Goal: Information Seeking & Learning: Learn about a topic

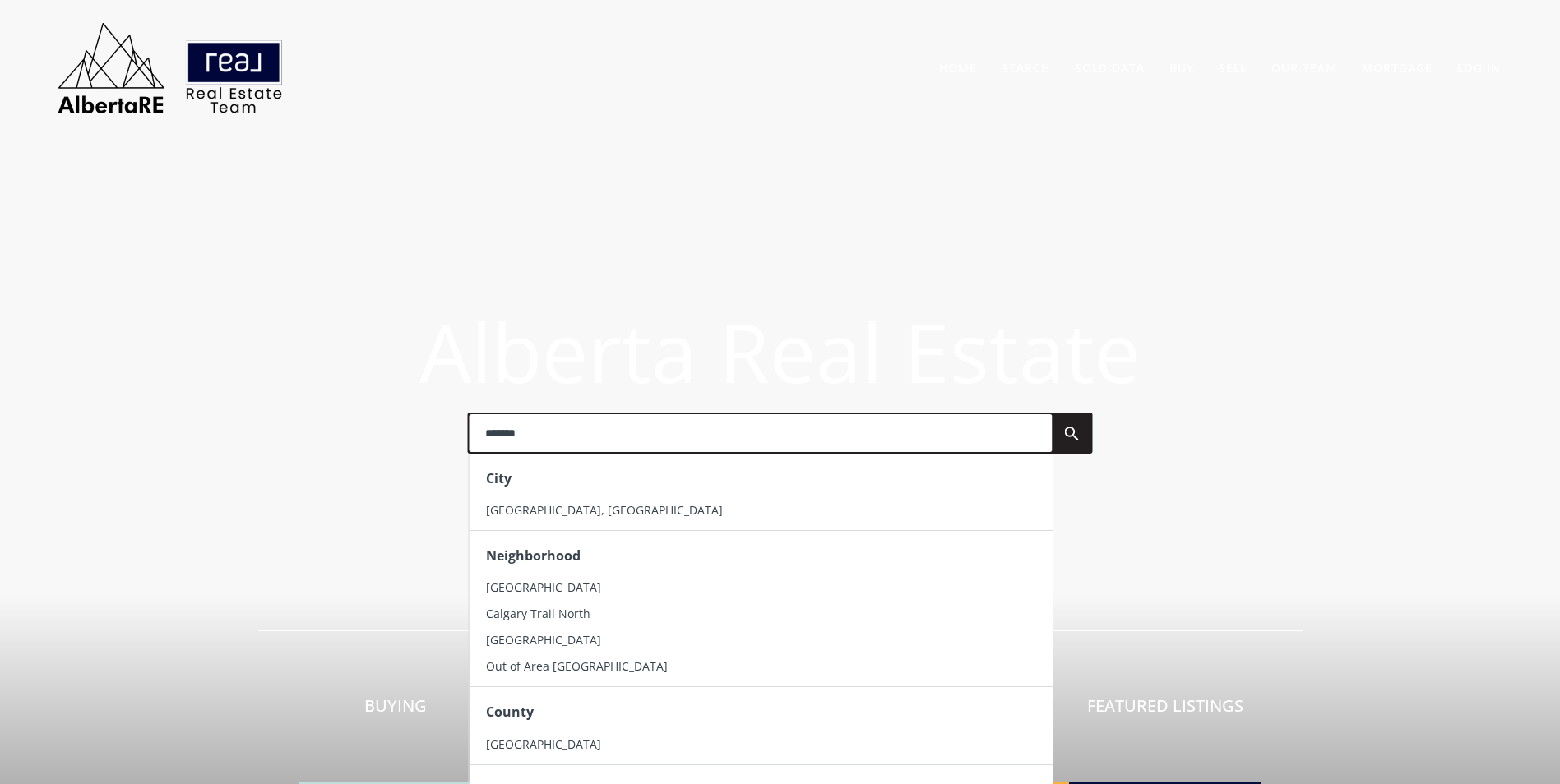
type input "*******"
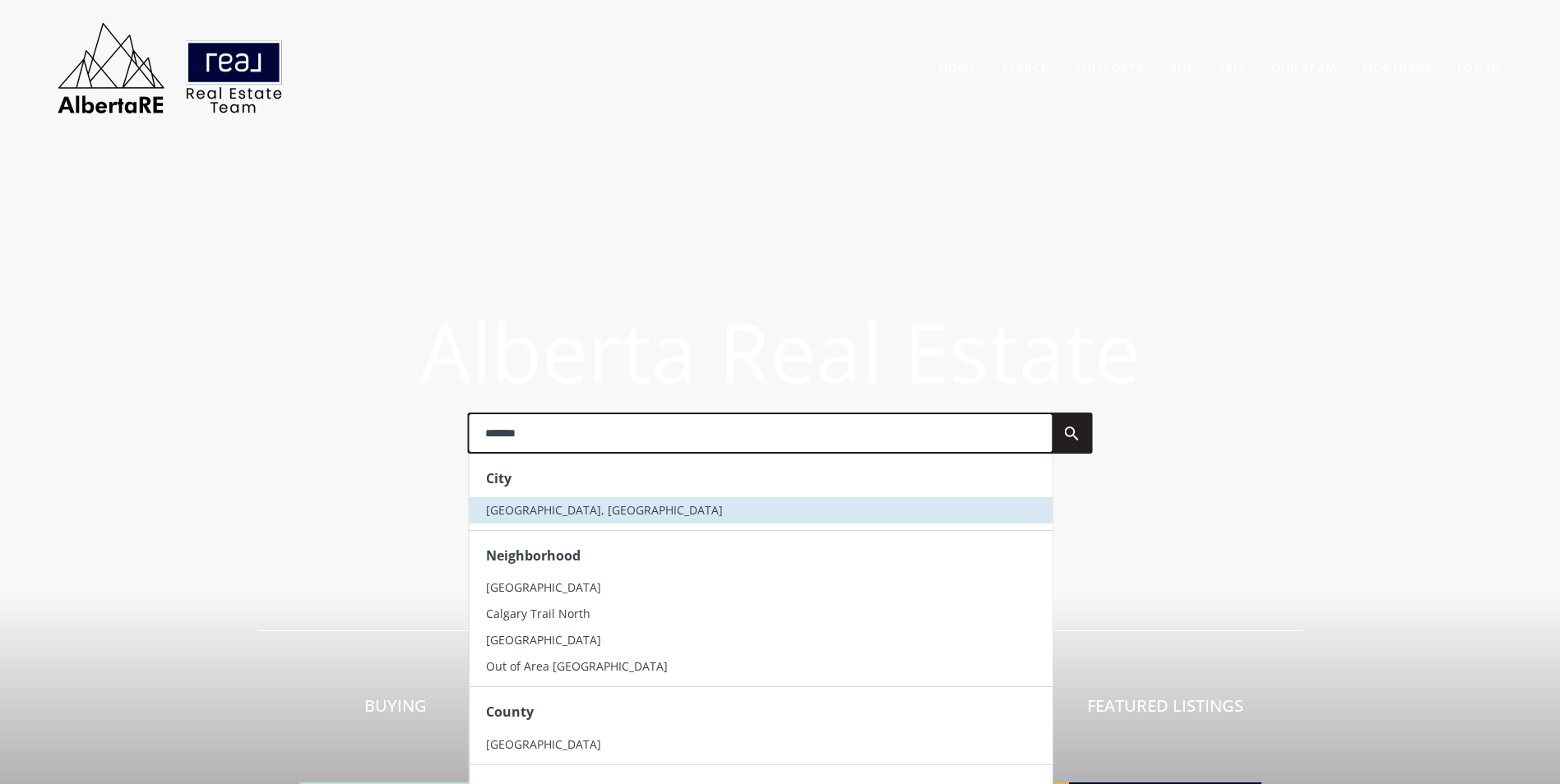
click at [648, 511] on li "Calgary, AB" at bounding box center [760, 510] width 583 height 26
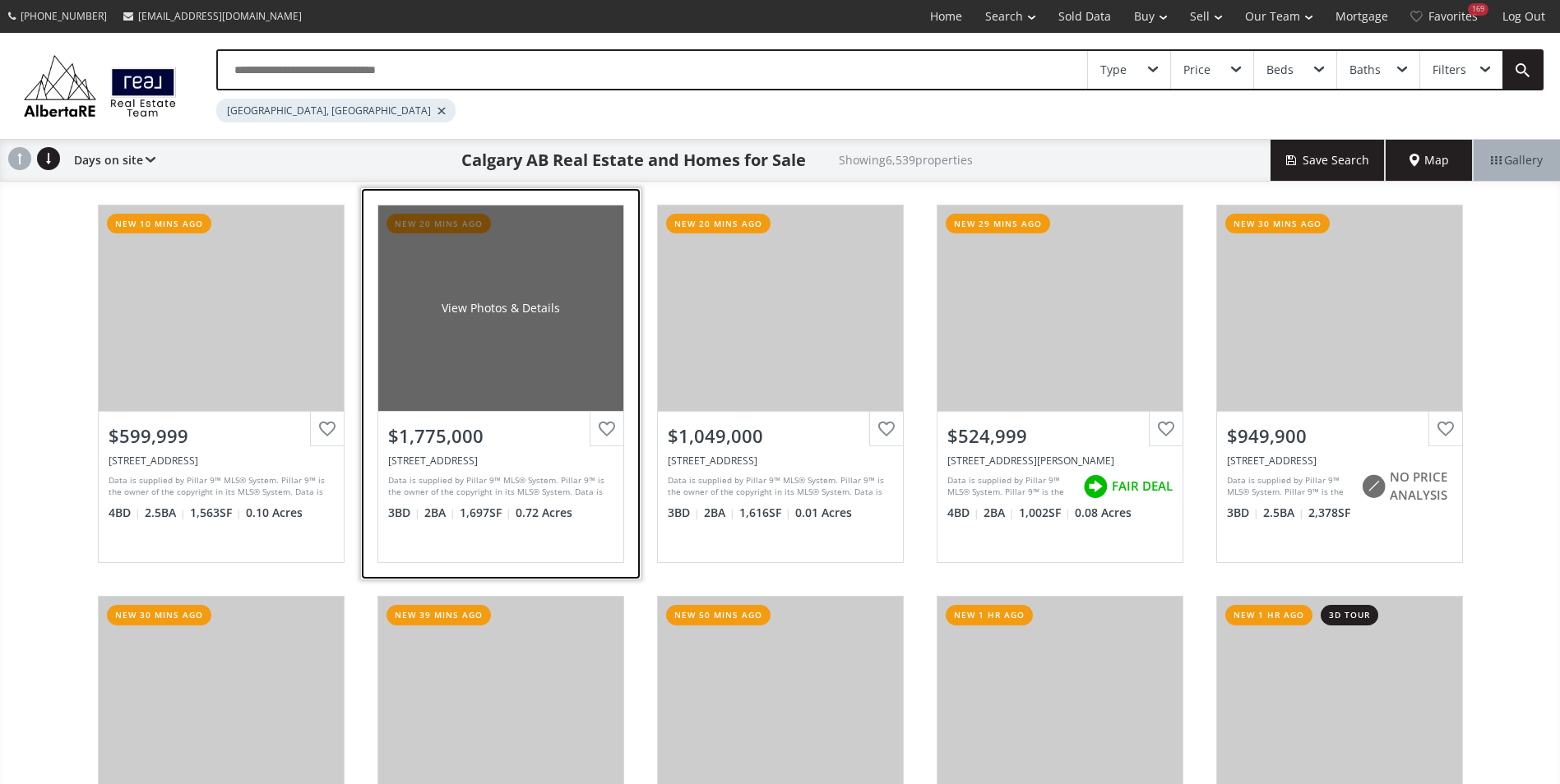
click at [510, 277] on div "View Photos & Details" at bounding box center [500, 308] width 245 height 205
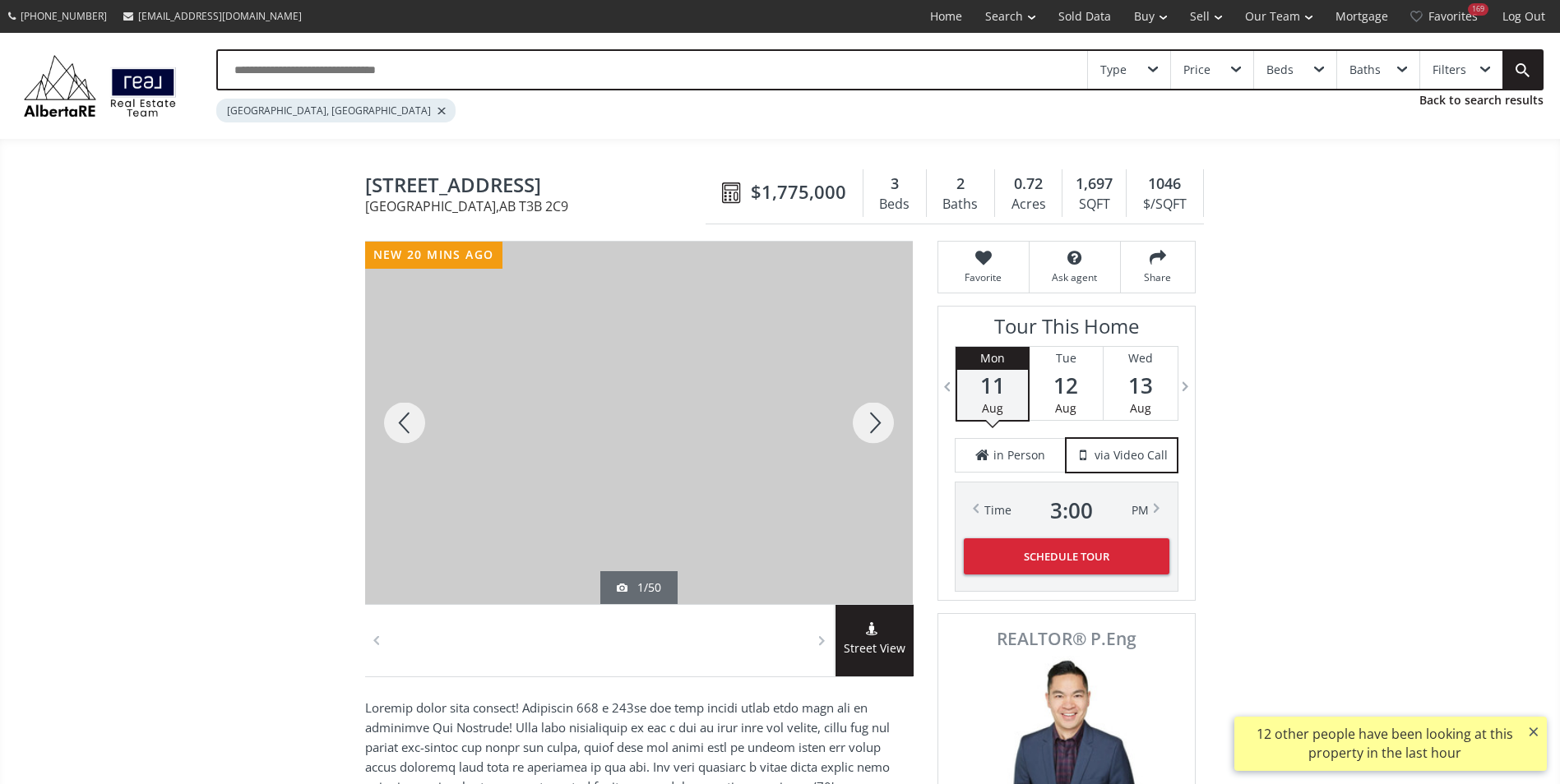
click at [882, 417] on div at bounding box center [873, 423] width 79 height 362
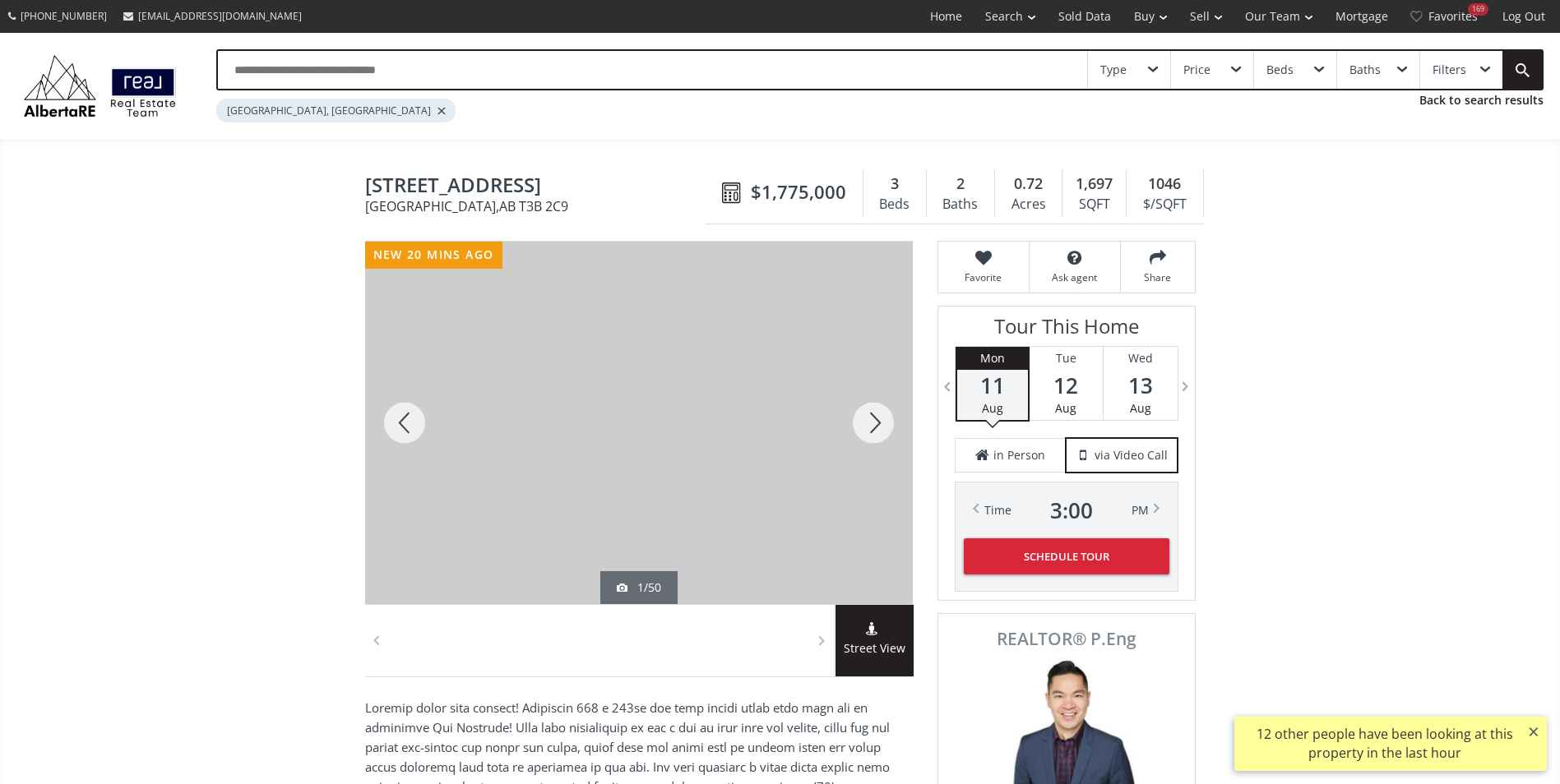
click at [882, 417] on div at bounding box center [873, 423] width 79 height 362
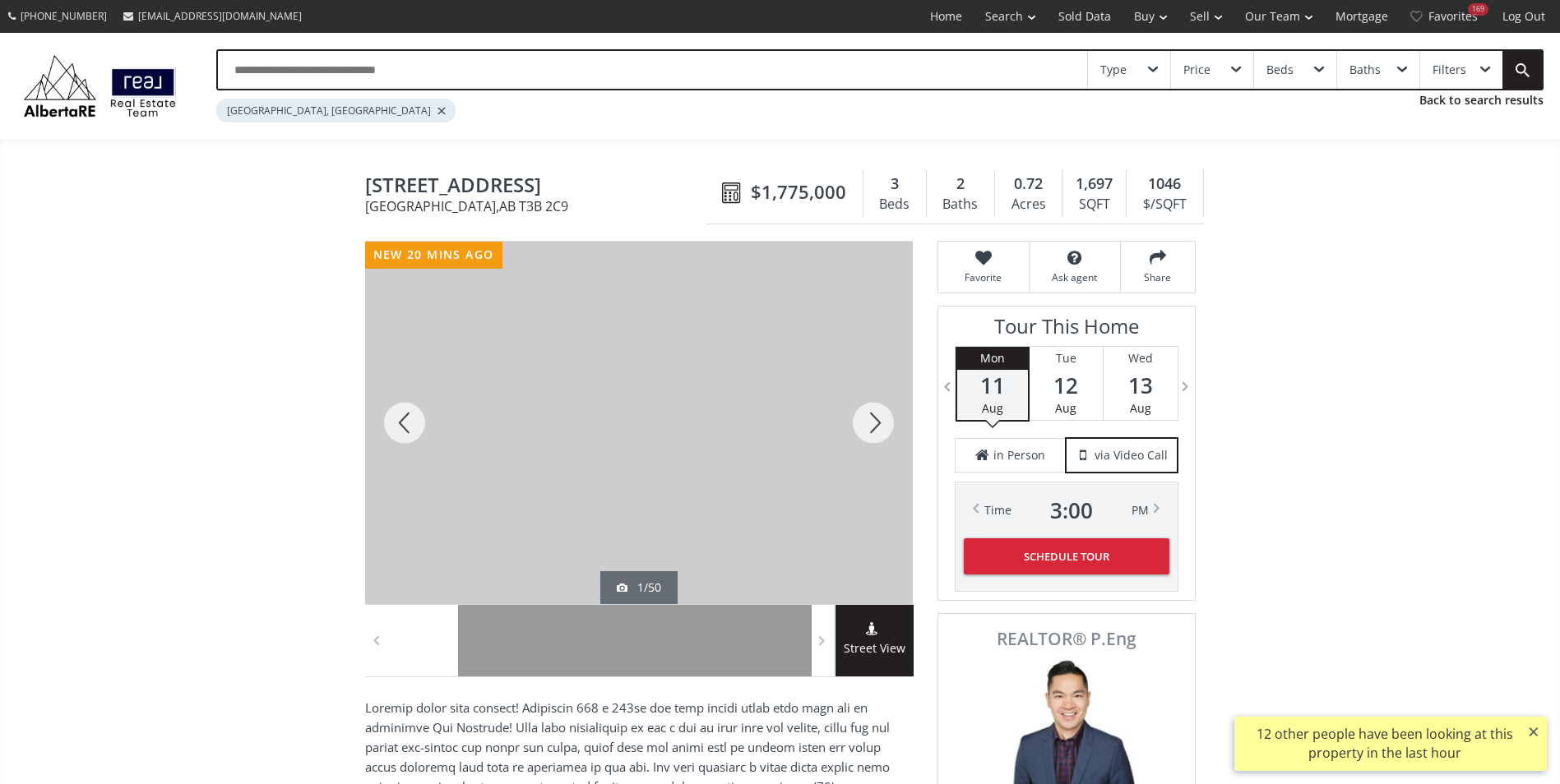
click at [871, 430] on div at bounding box center [873, 423] width 79 height 362
click at [872, 430] on div at bounding box center [873, 423] width 79 height 362
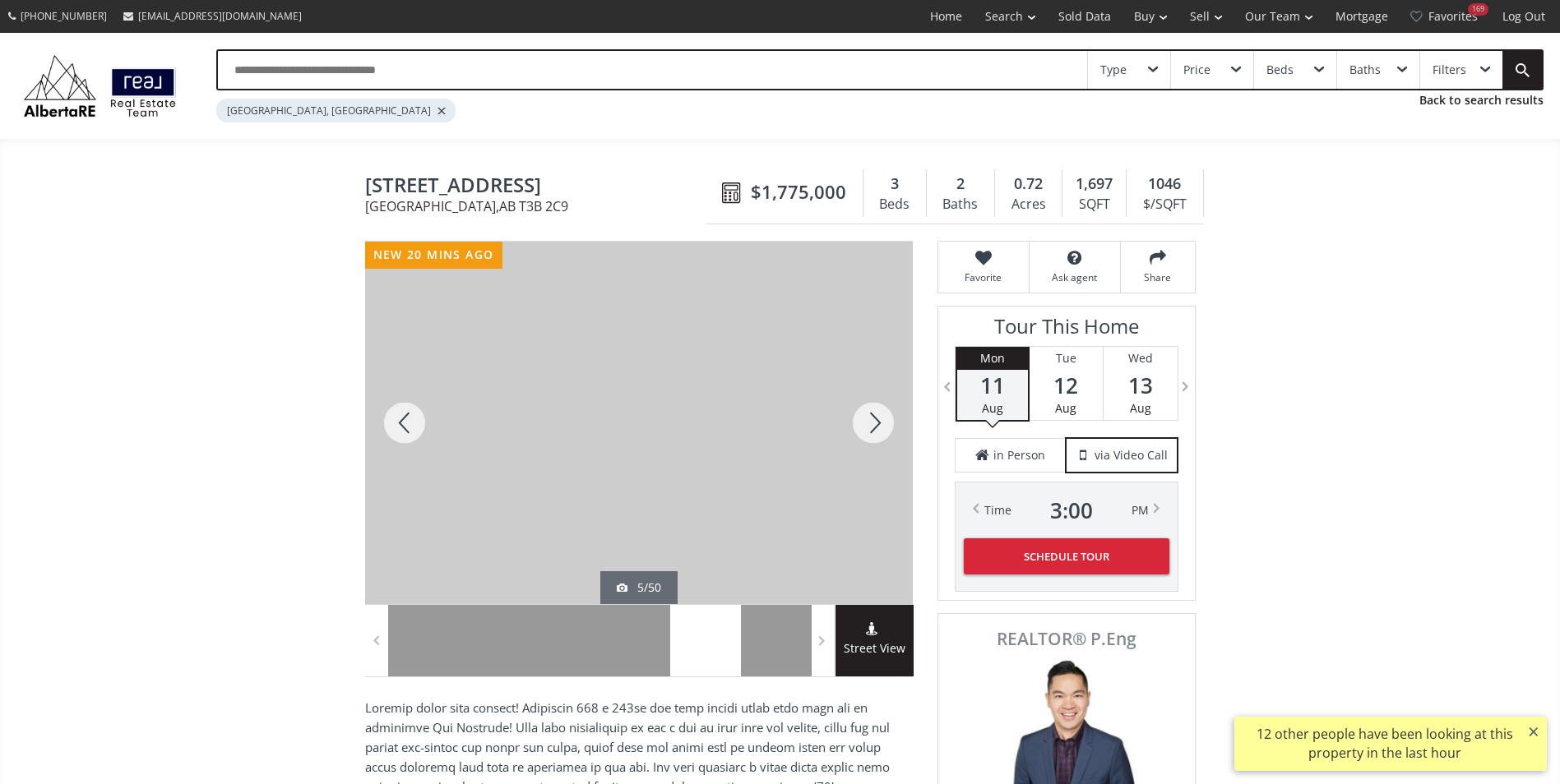
click at [872, 430] on div at bounding box center [873, 423] width 79 height 362
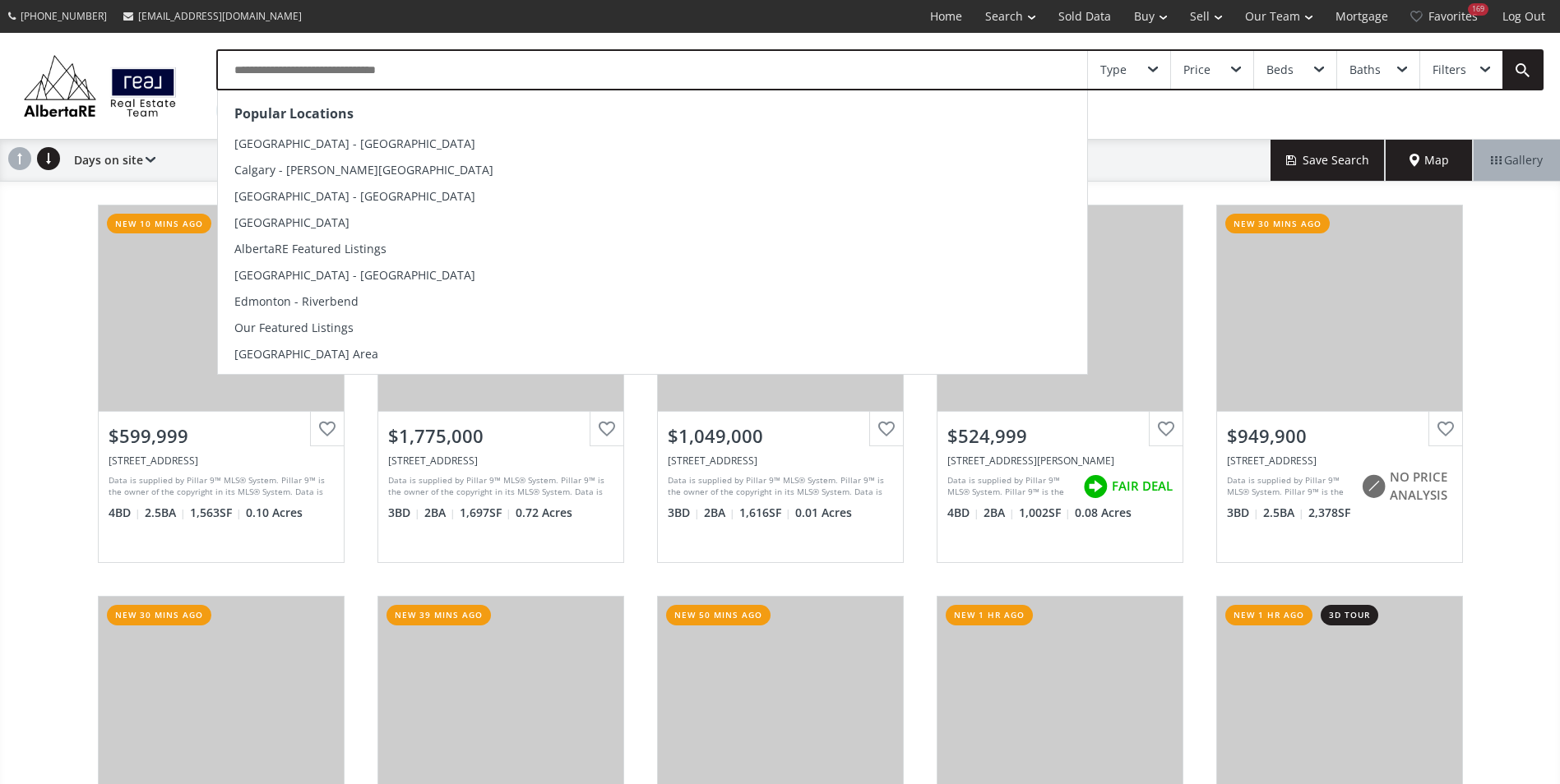
click at [410, 74] on input "text" at bounding box center [652, 70] width 869 height 38
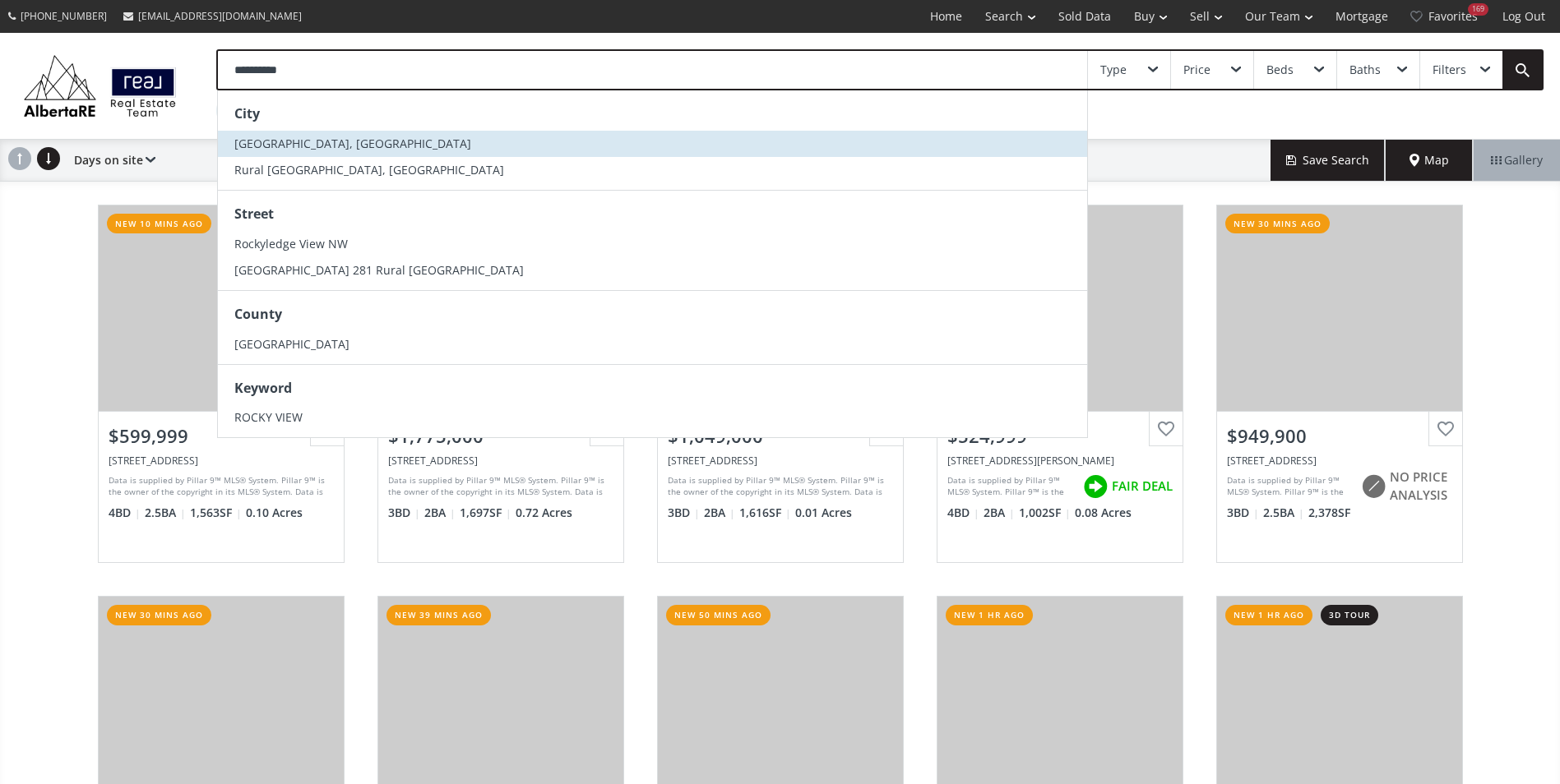
type input "**********"
click at [383, 147] on li "Rocky View County, AB" at bounding box center [652, 144] width 869 height 26
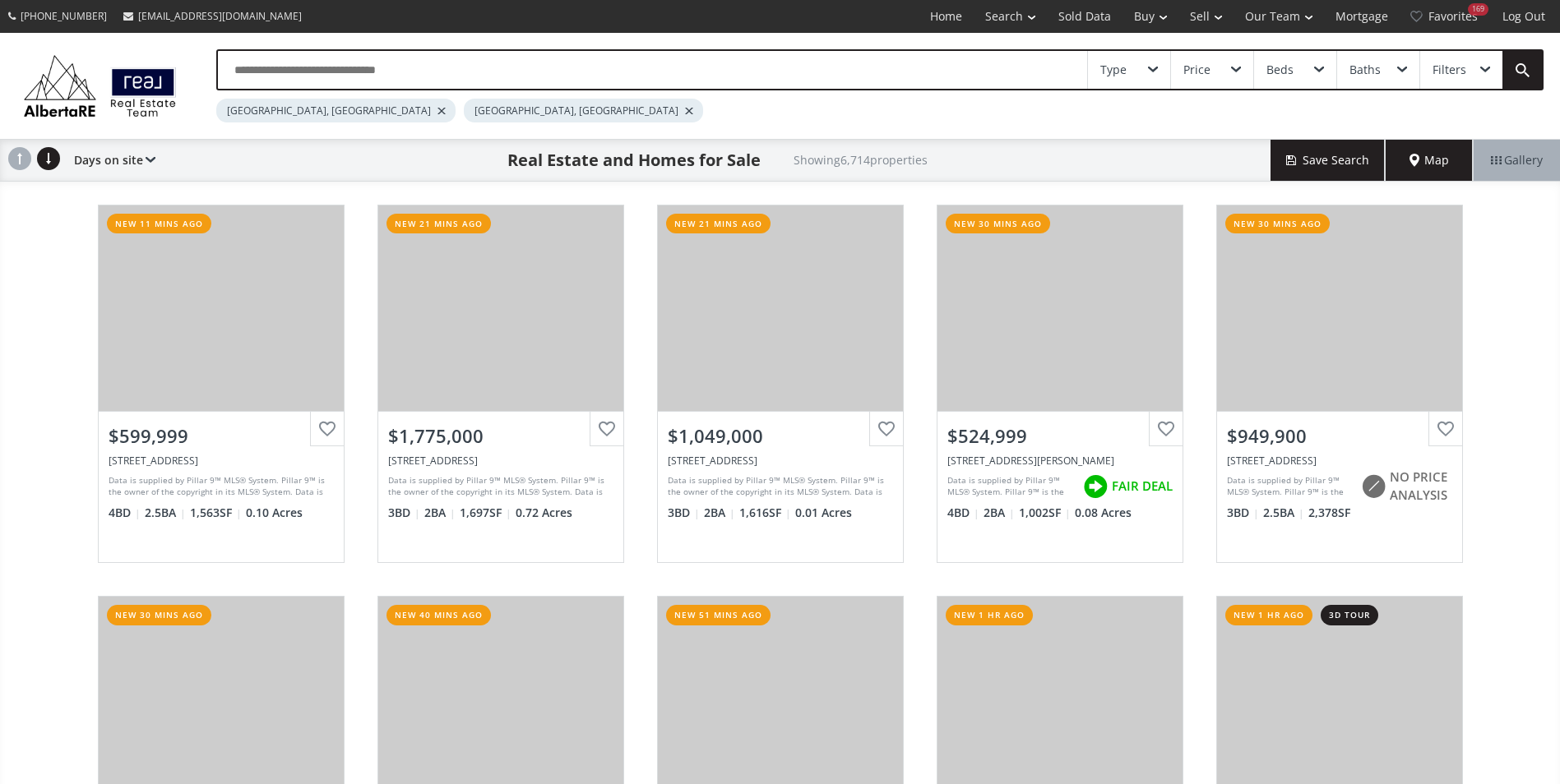
click at [313, 75] on input "text" at bounding box center [652, 70] width 869 height 38
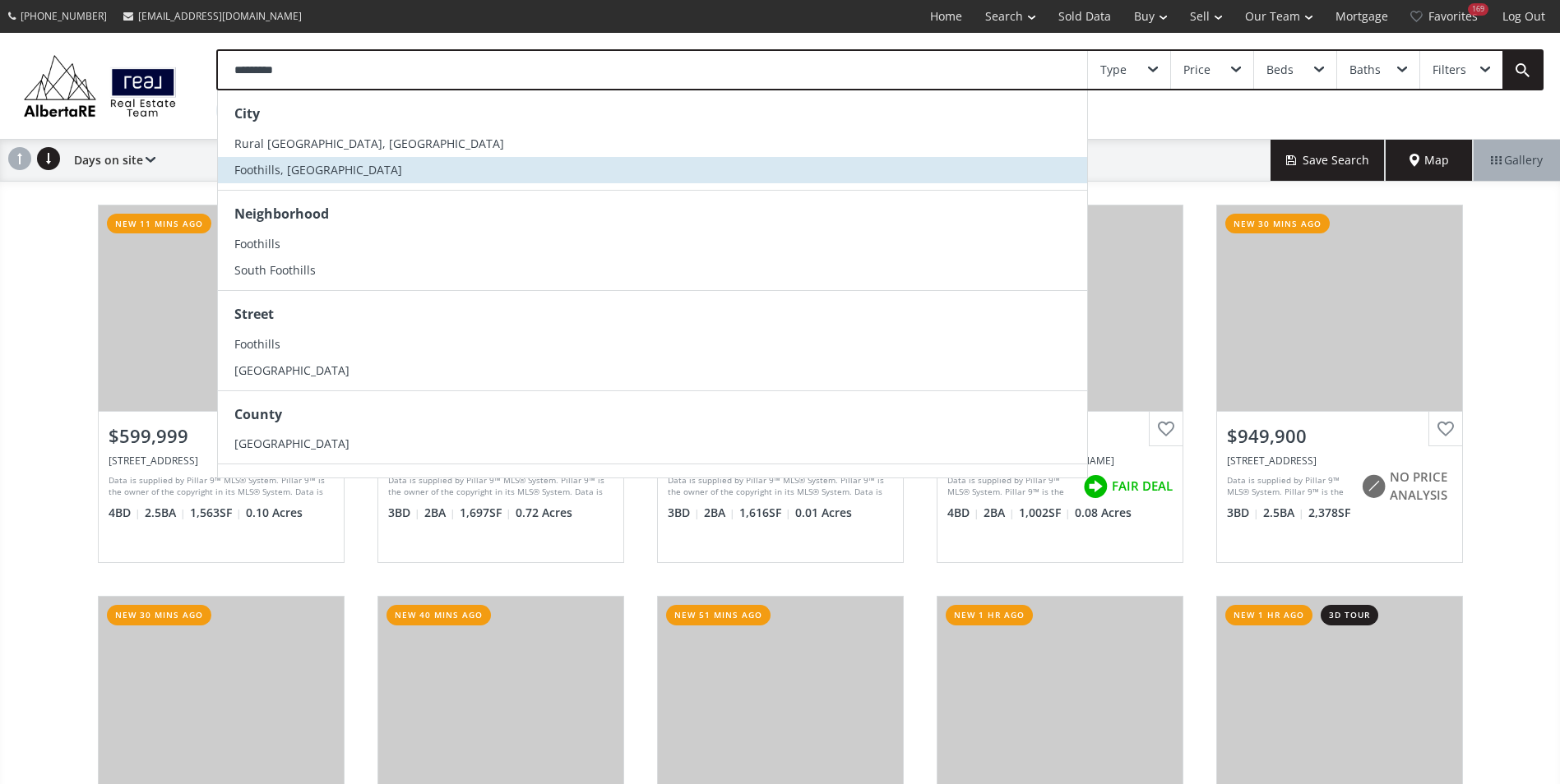
type input "*********"
click at [374, 177] on li "Foothills, AB" at bounding box center [652, 170] width 869 height 26
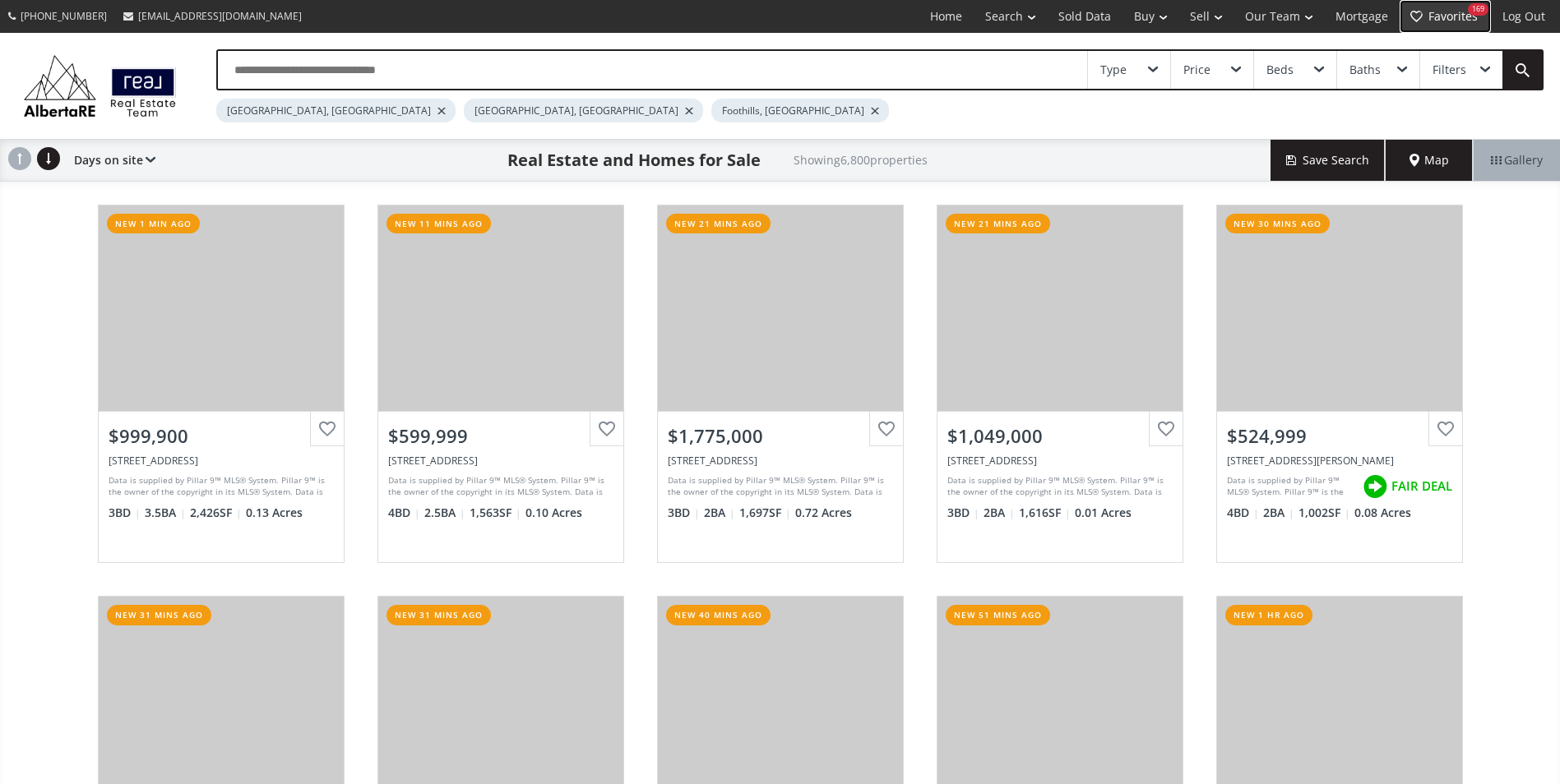
click at [1458, 13] on link "Favorites 169" at bounding box center [1445, 17] width 91 height 33
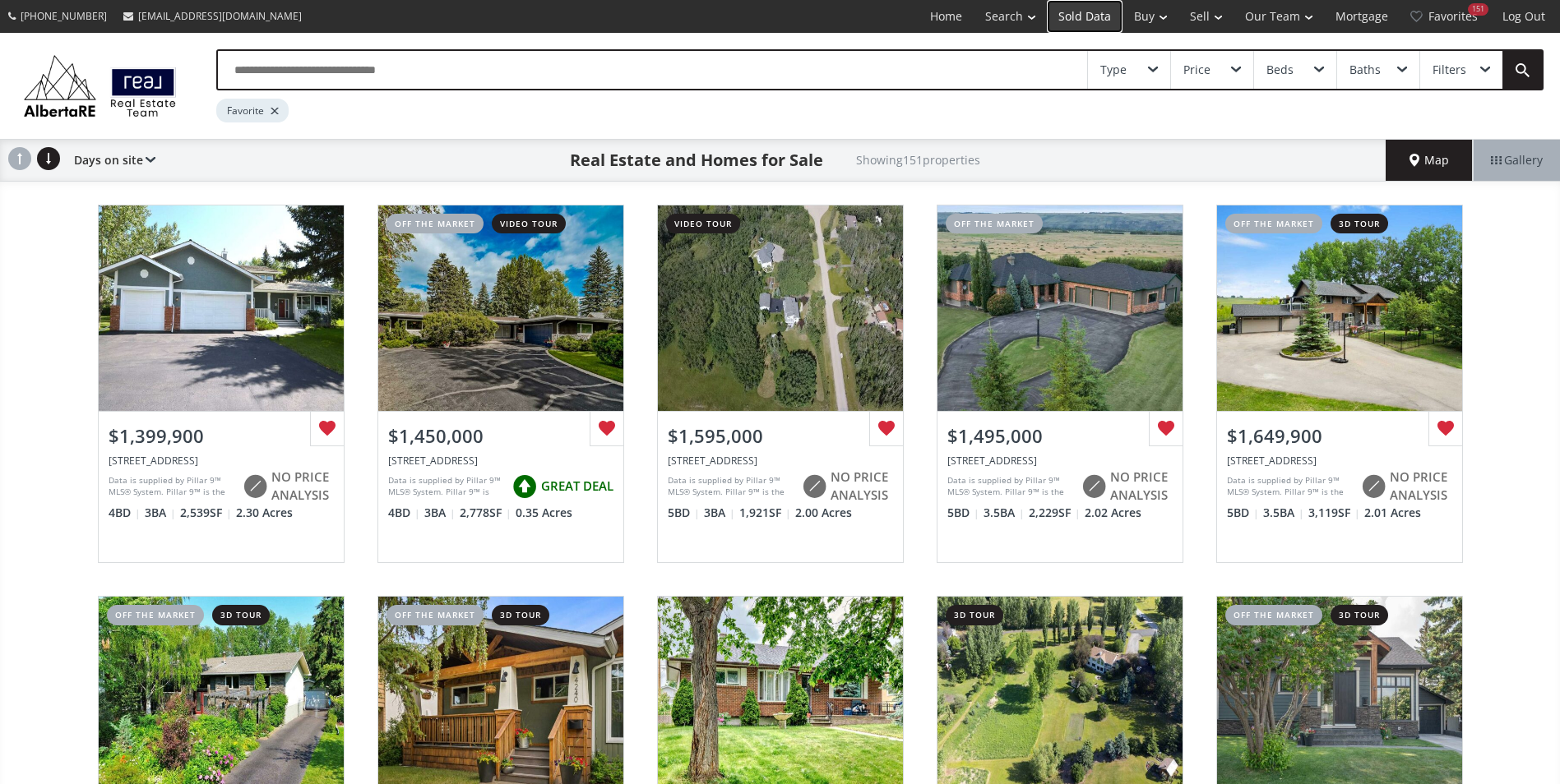
click at [1084, 12] on link "Sold Data" at bounding box center [1084, 17] width 75 height 33
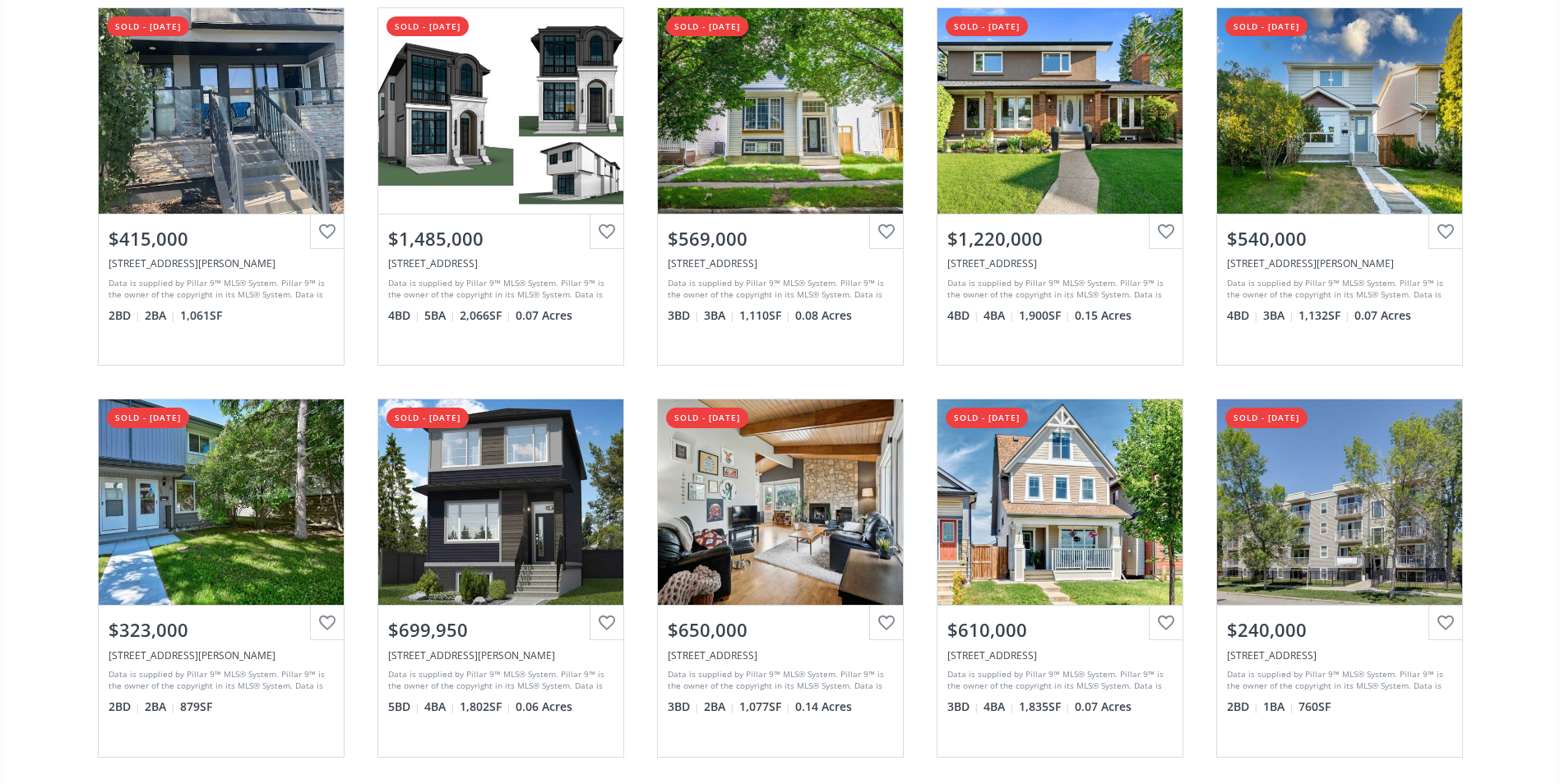
scroll to position [246, 0]
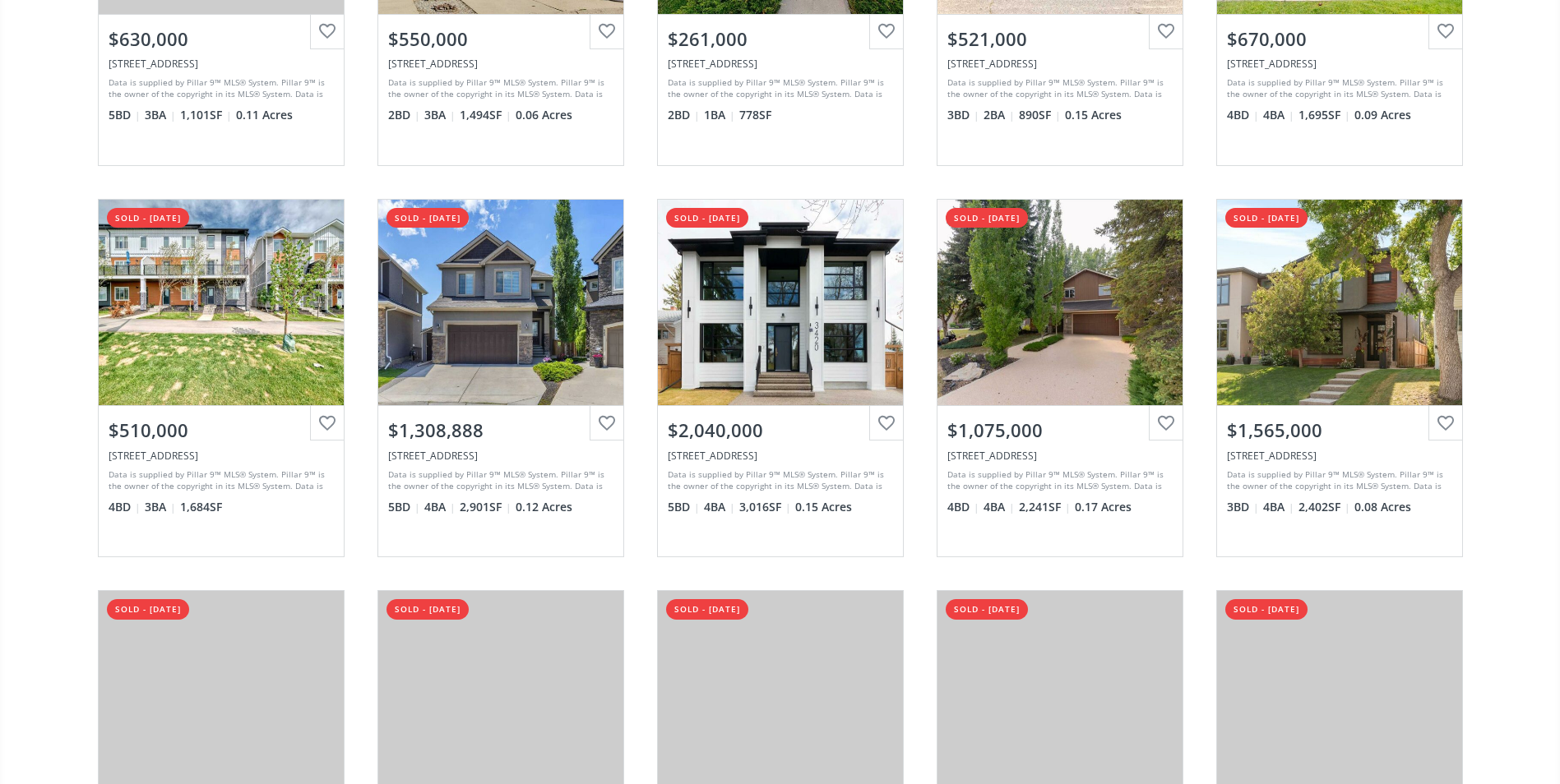
scroll to position [1233, 0]
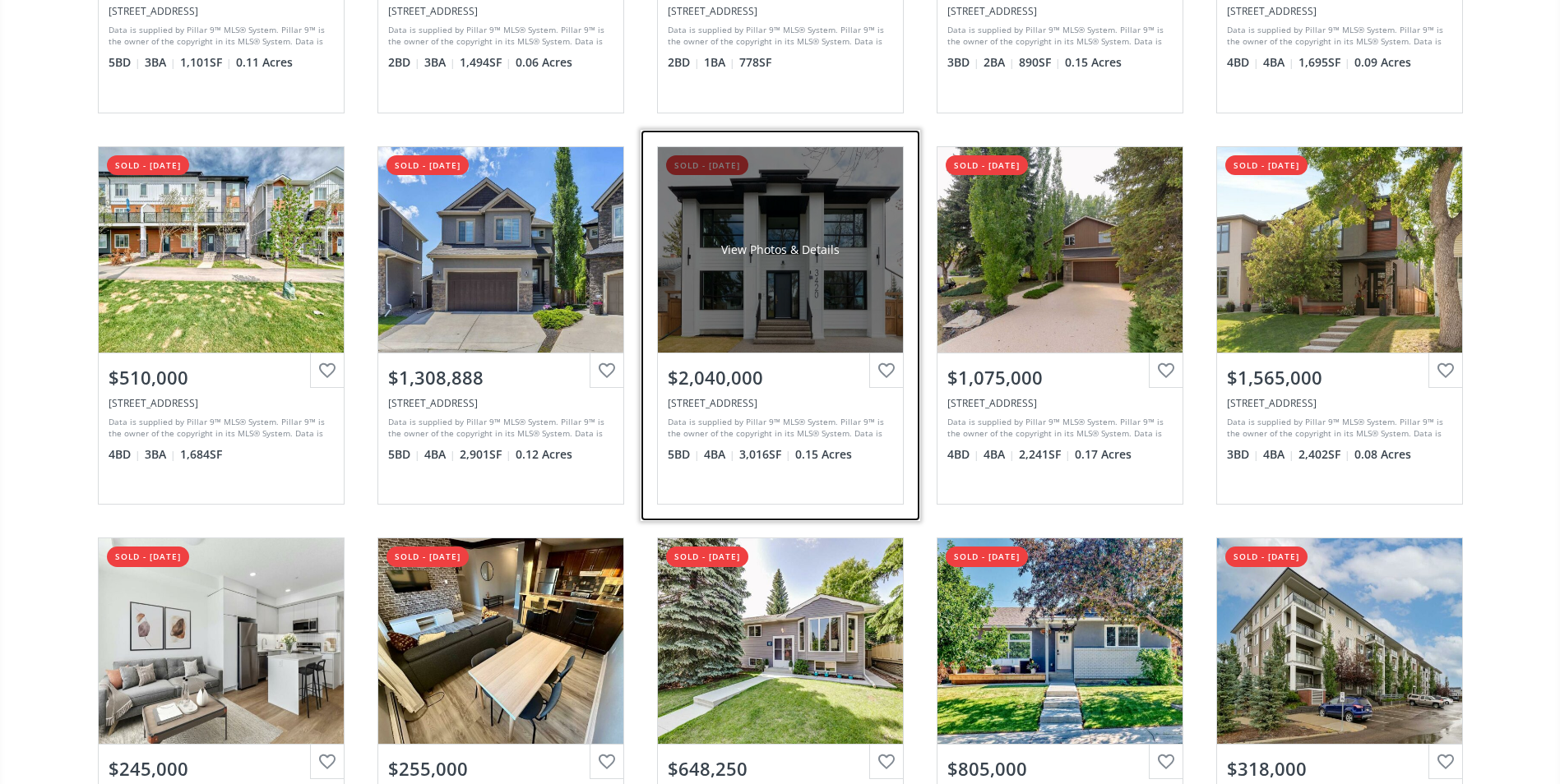
click at [848, 214] on div "View Photos & Details" at bounding box center [780, 250] width 245 height 205
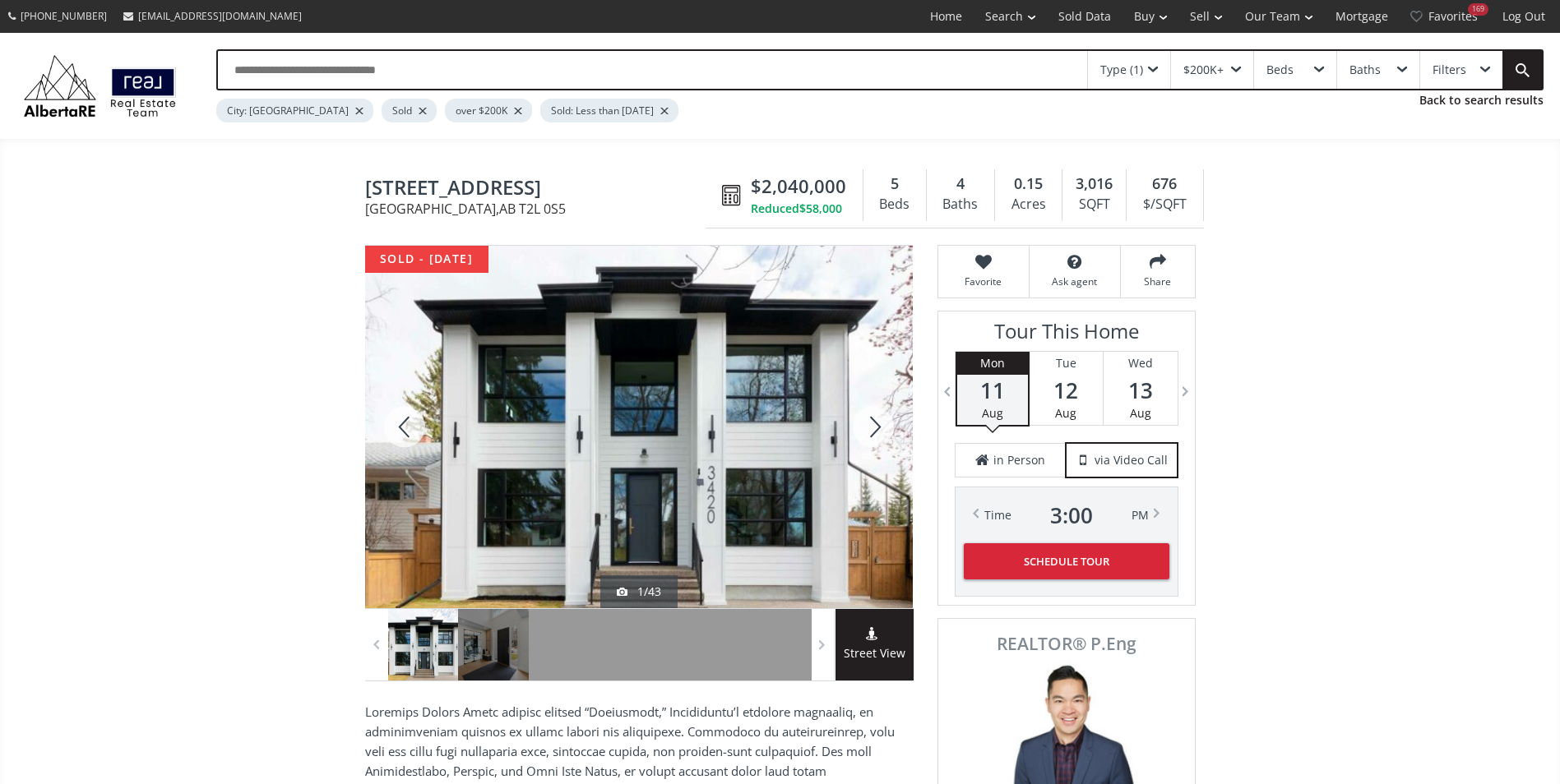
click at [873, 434] on div at bounding box center [873, 427] width 79 height 362
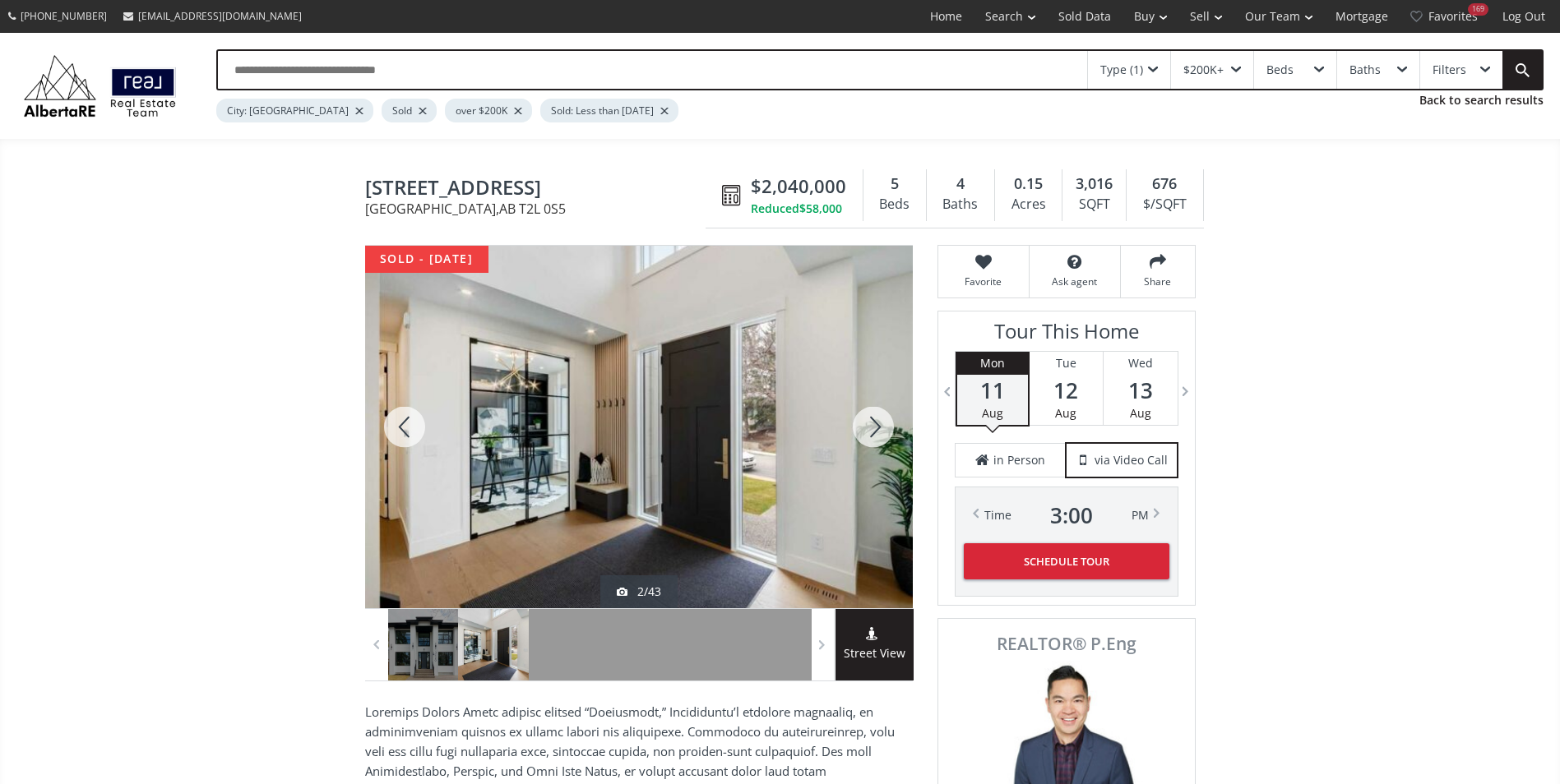
click at [873, 434] on div at bounding box center [873, 427] width 79 height 362
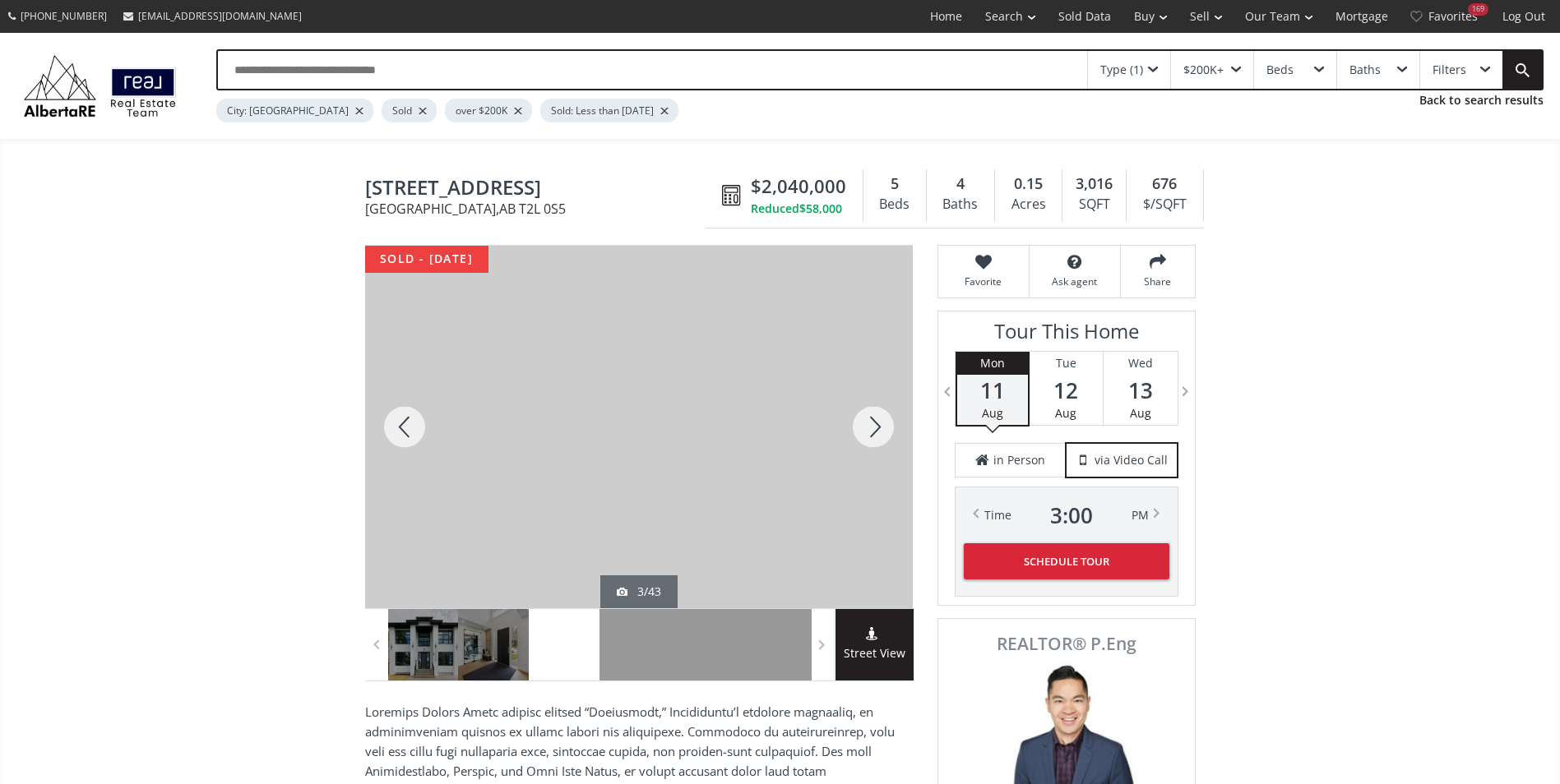
click at [873, 434] on div at bounding box center [873, 427] width 79 height 362
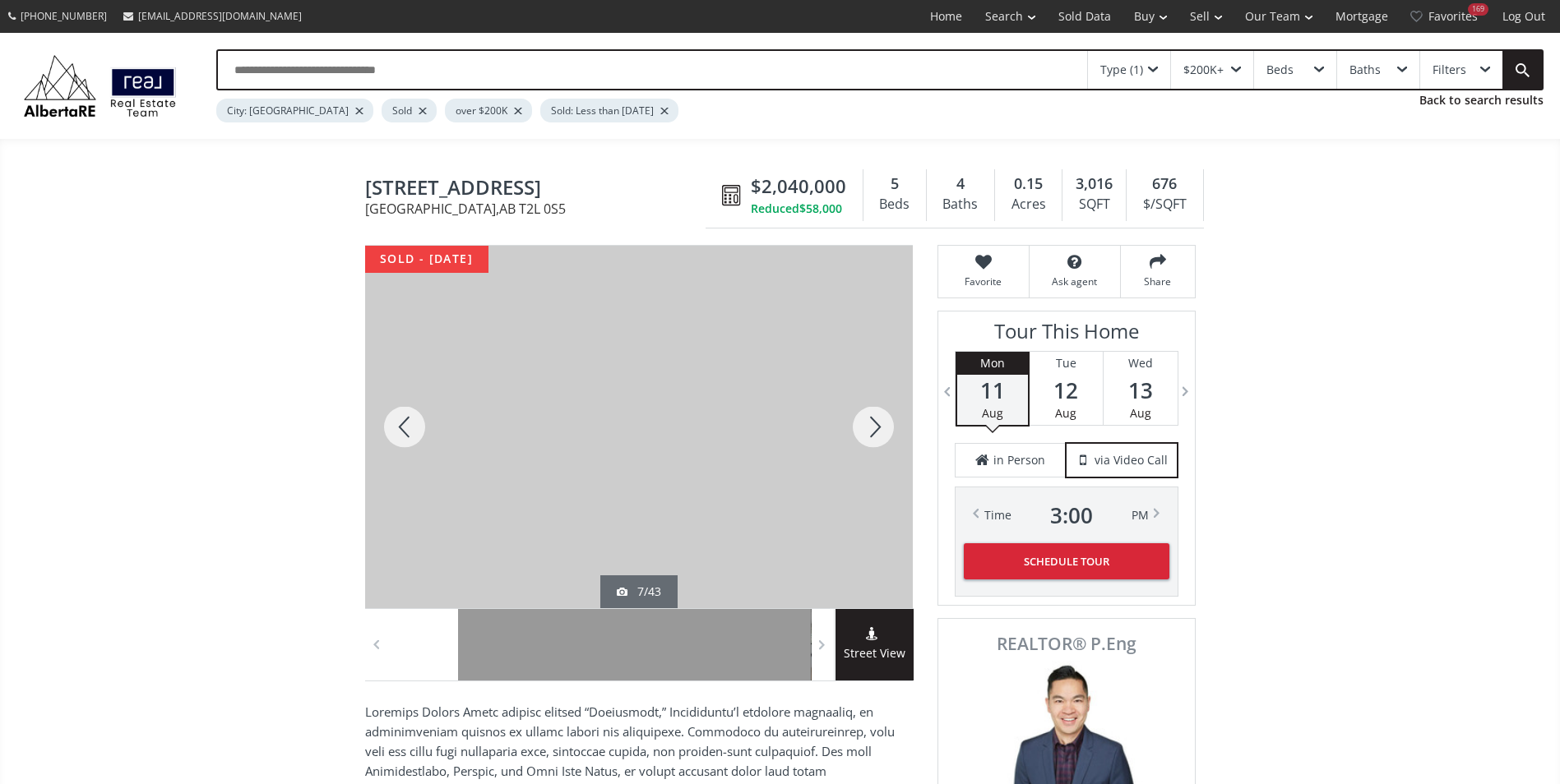
click at [873, 434] on div at bounding box center [873, 427] width 79 height 362
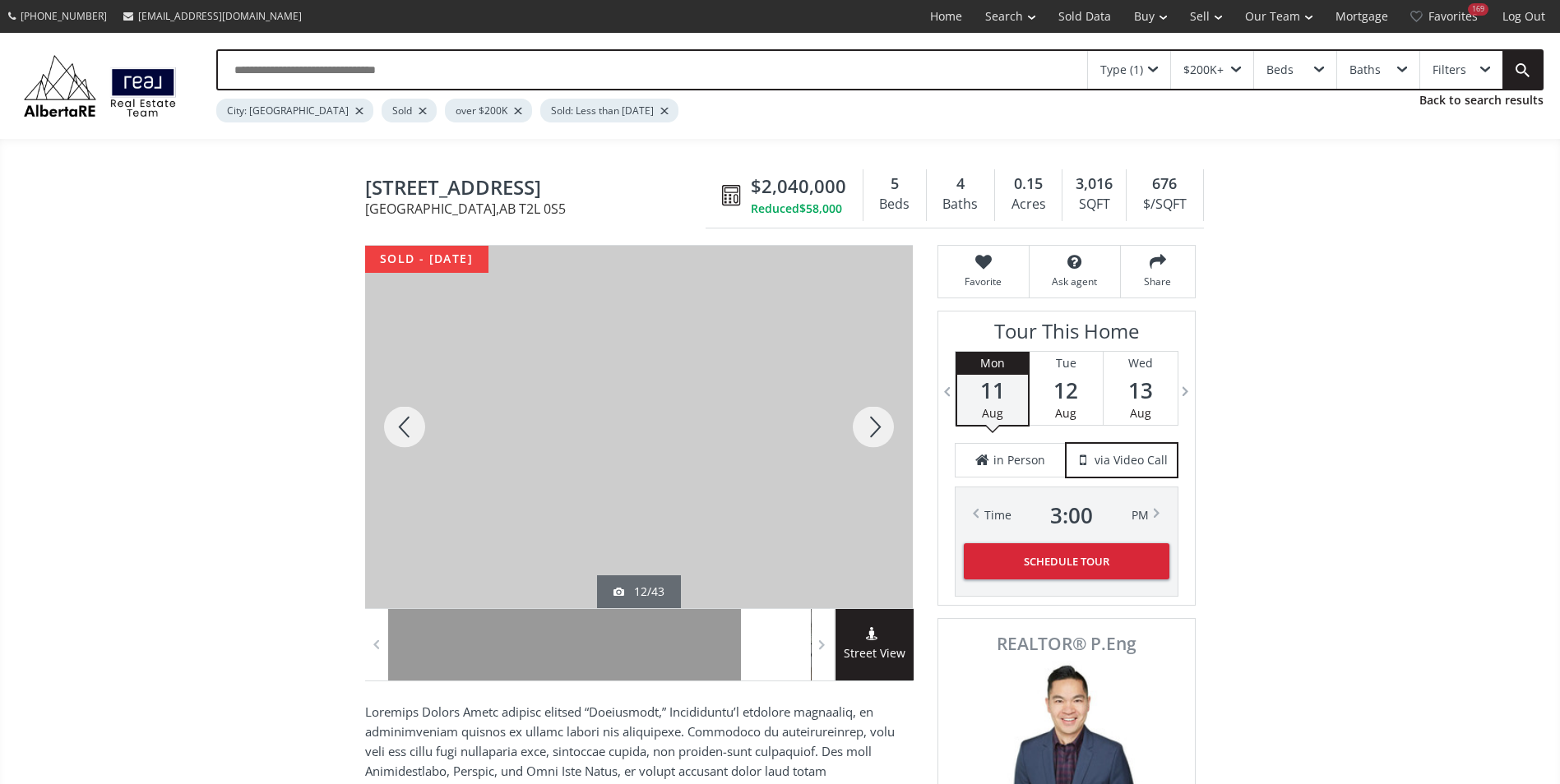
click at [873, 434] on div at bounding box center [873, 427] width 79 height 362
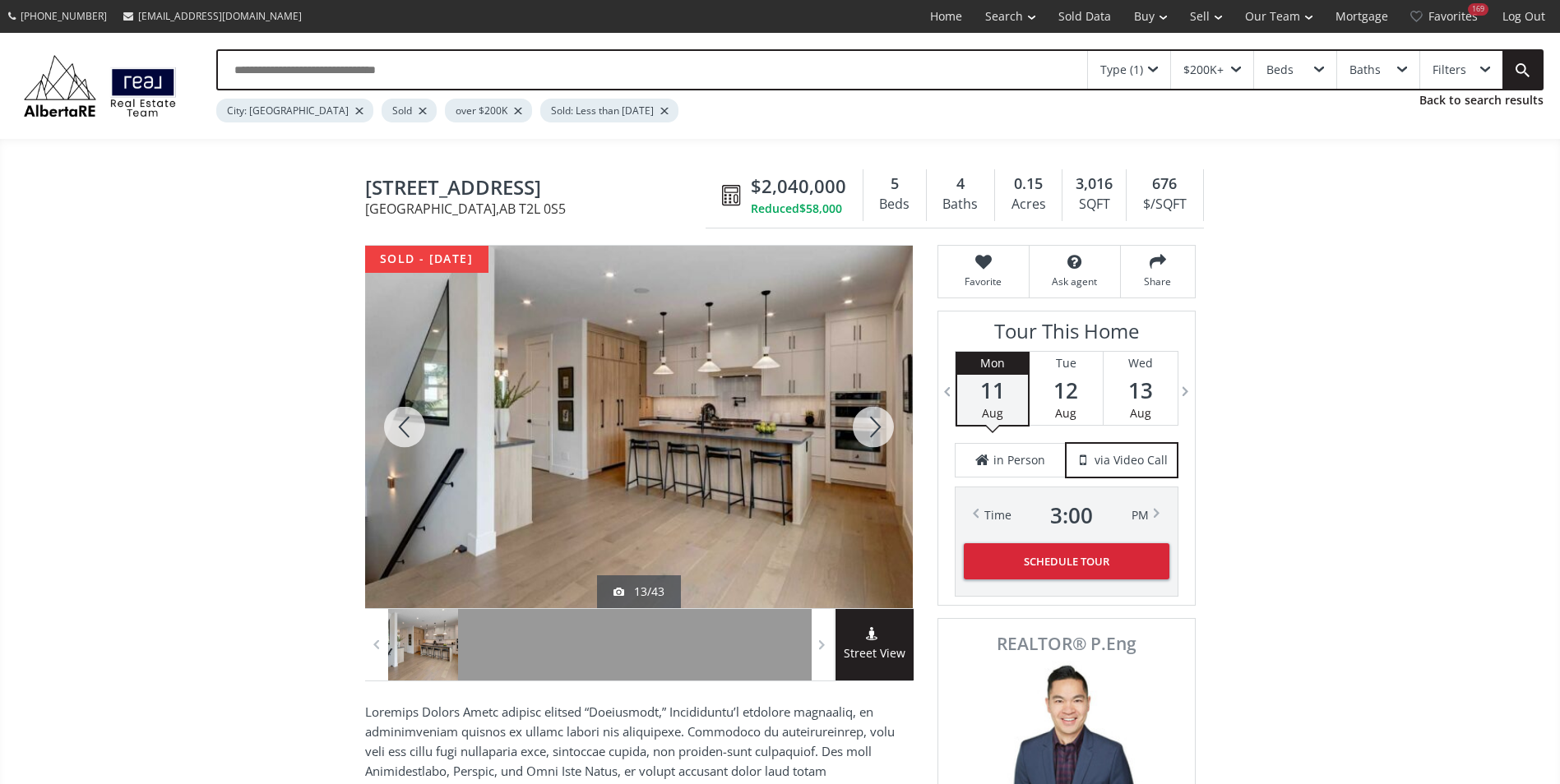
click at [873, 434] on div at bounding box center [873, 427] width 79 height 362
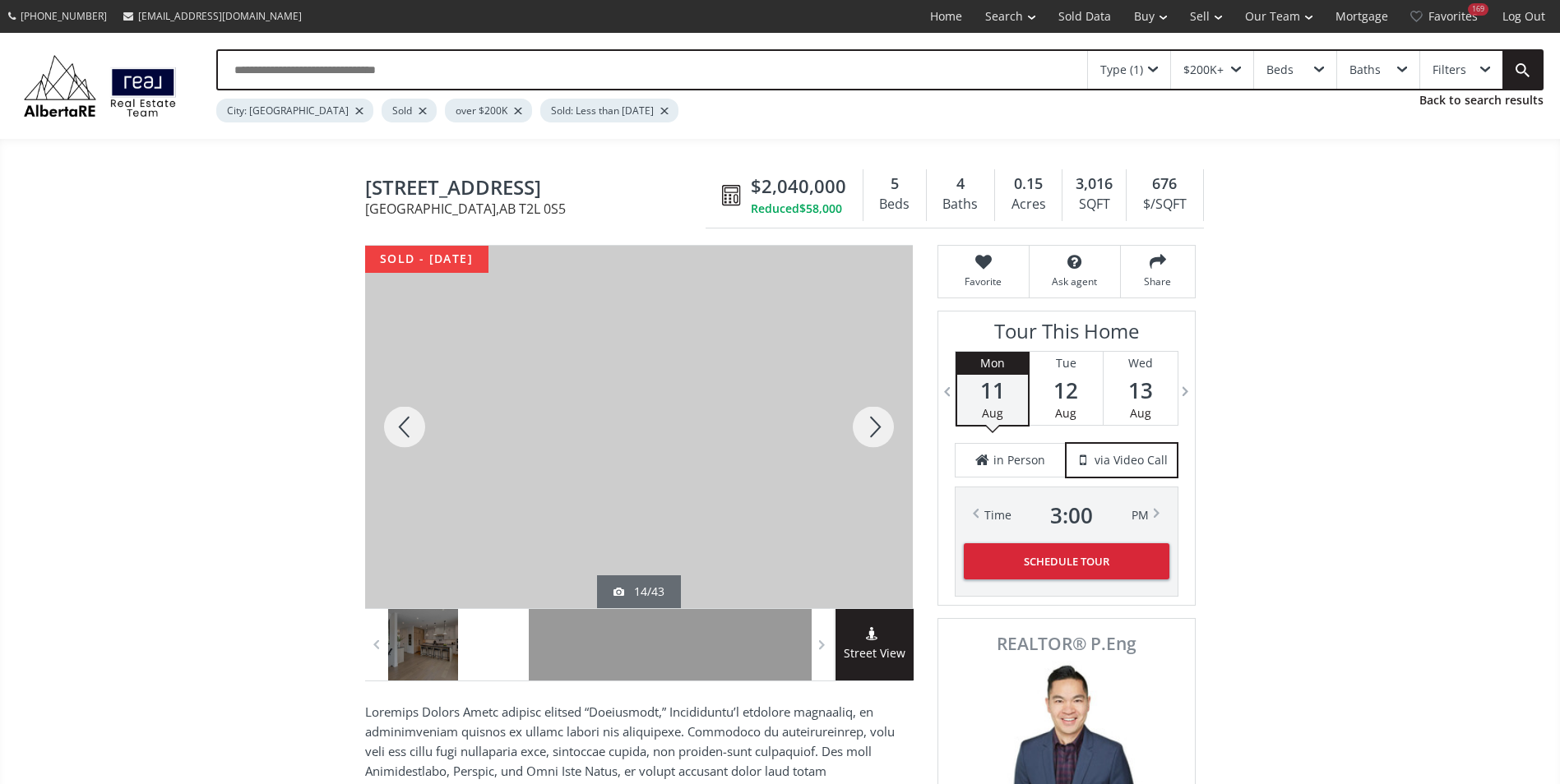
click at [873, 434] on div at bounding box center [873, 427] width 79 height 362
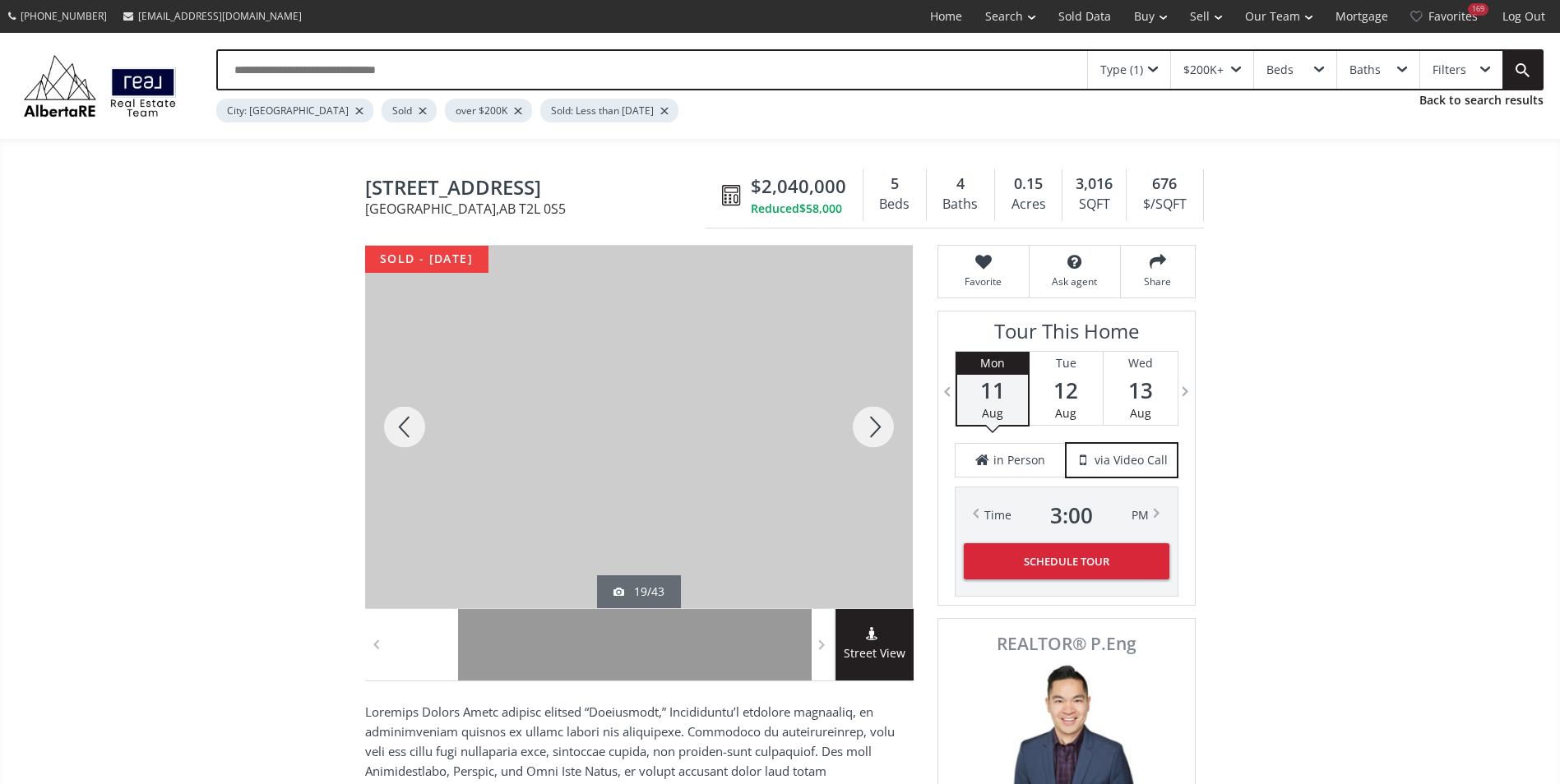
click at [873, 434] on div at bounding box center [873, 427] width 79 height 362
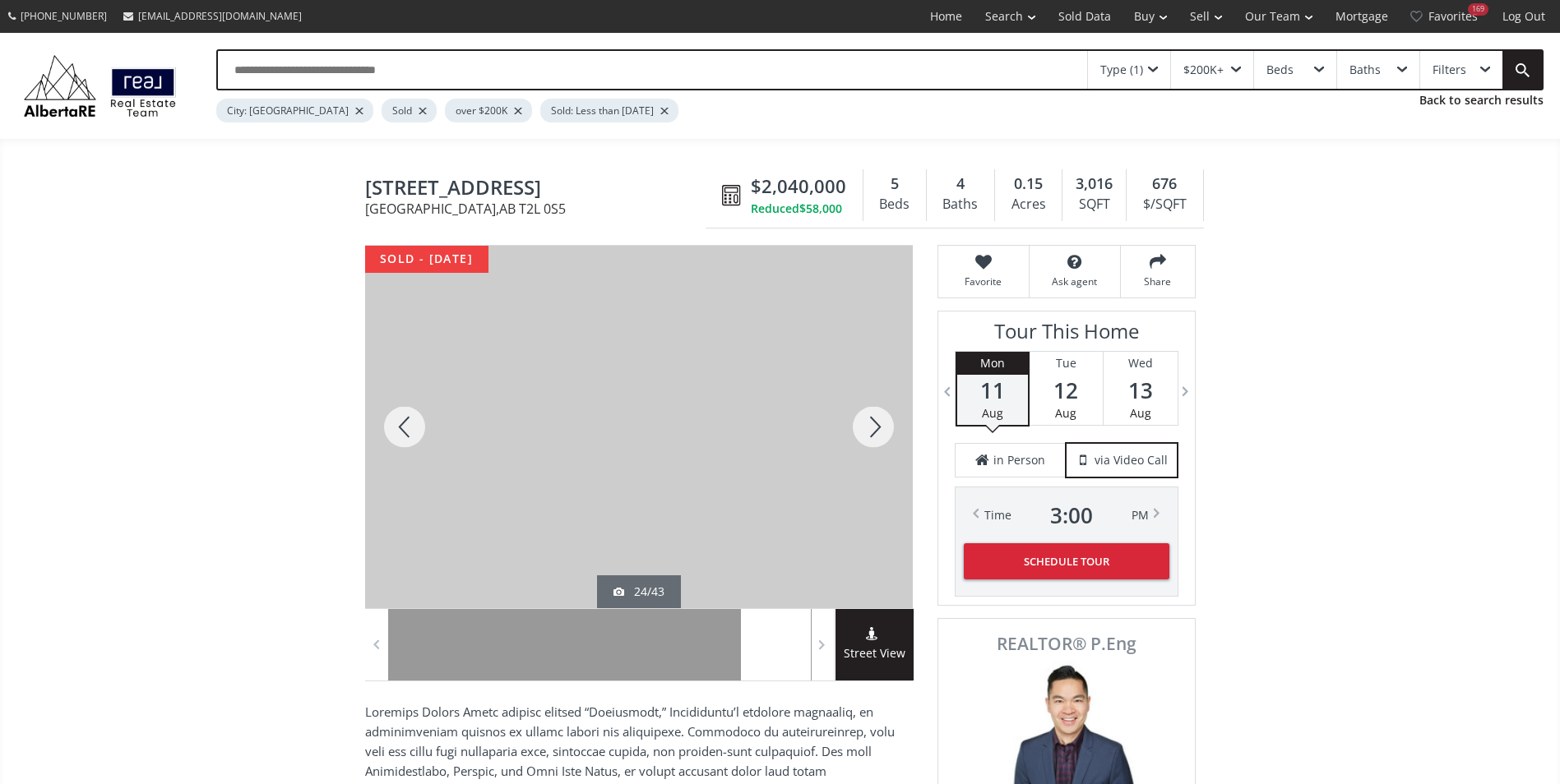
click at [870, 428] on div at bounding box center [873, 427] width 79 height 362
click at [872, 428] on div at bounding box center [873, 427] width 79 height 362
click at [884, 423] on div at bounding box center [873, 427] width 79 height 362
